Goal: Task Accomplishment & Management: Check status

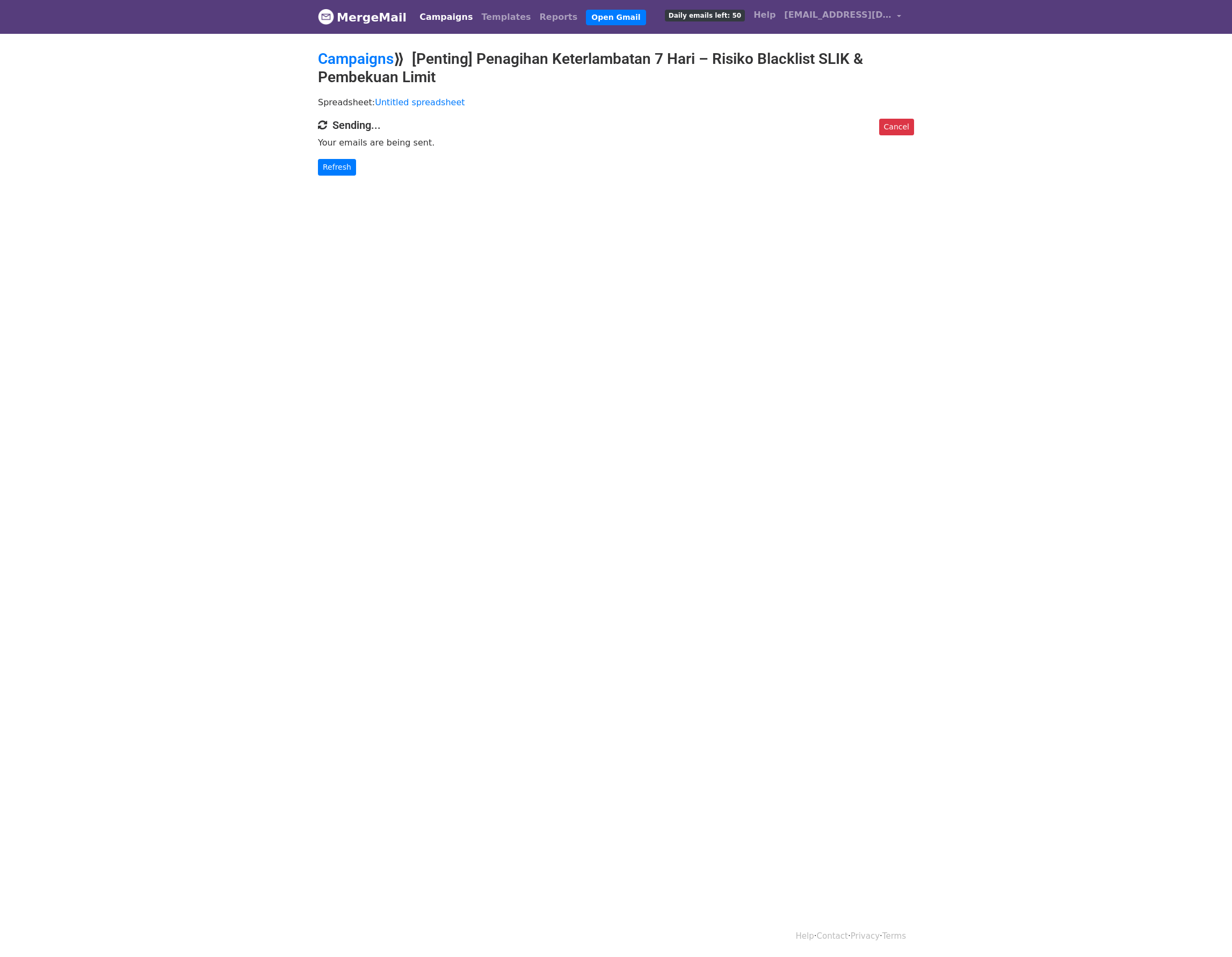
click at [329, 179] on body "MergeMail Campaigns Templates Reports Open Gmail Daily emails left: 50 Help tts…" at bounding box center [616, 109] width 1232 height 219
click at [345, 169] on link "Refresh" at bounding box center [337, 167] width 38 height 17
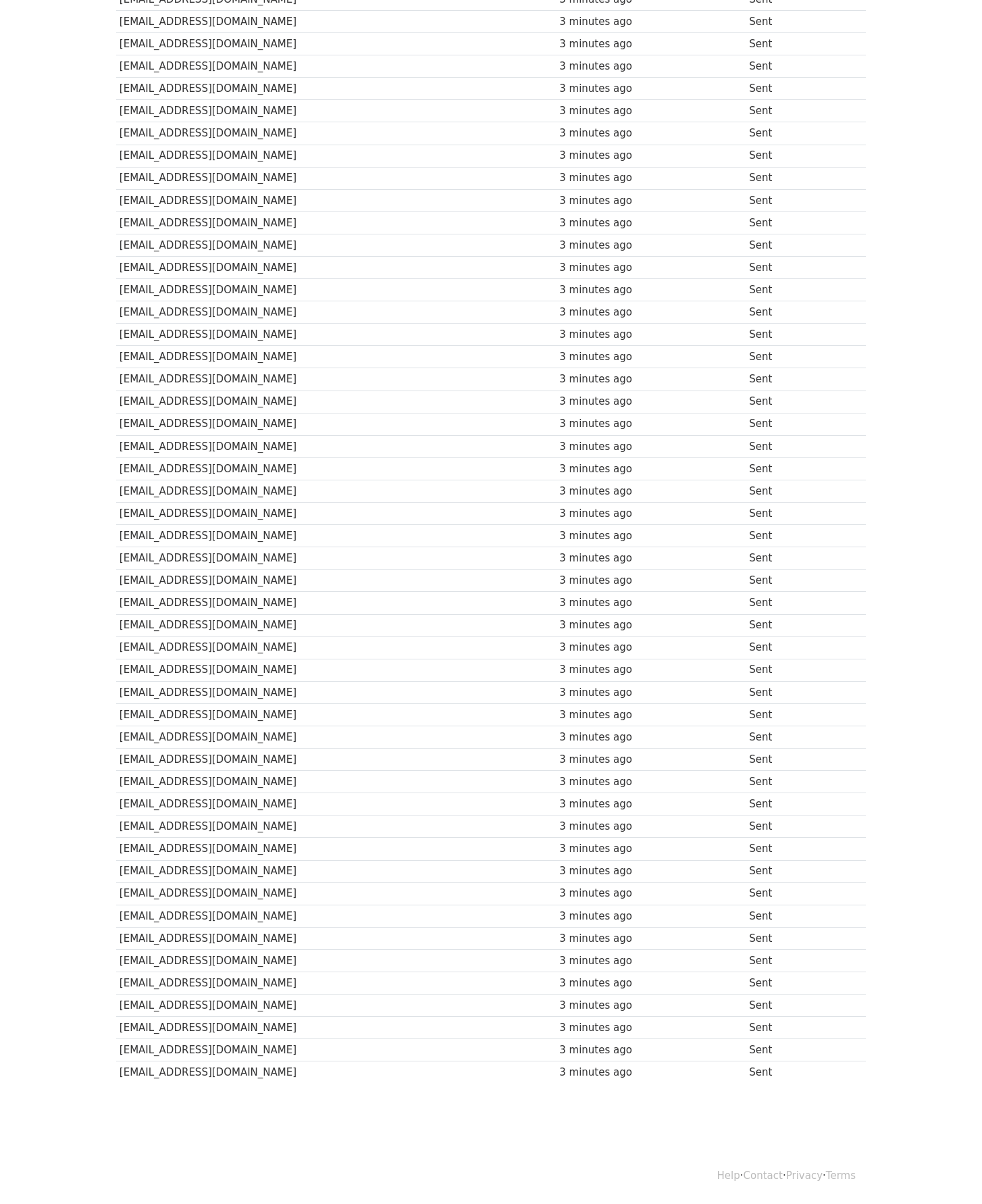
scroll to position [116, 0]
